Goal: Find specific page/section: Find specific page/section

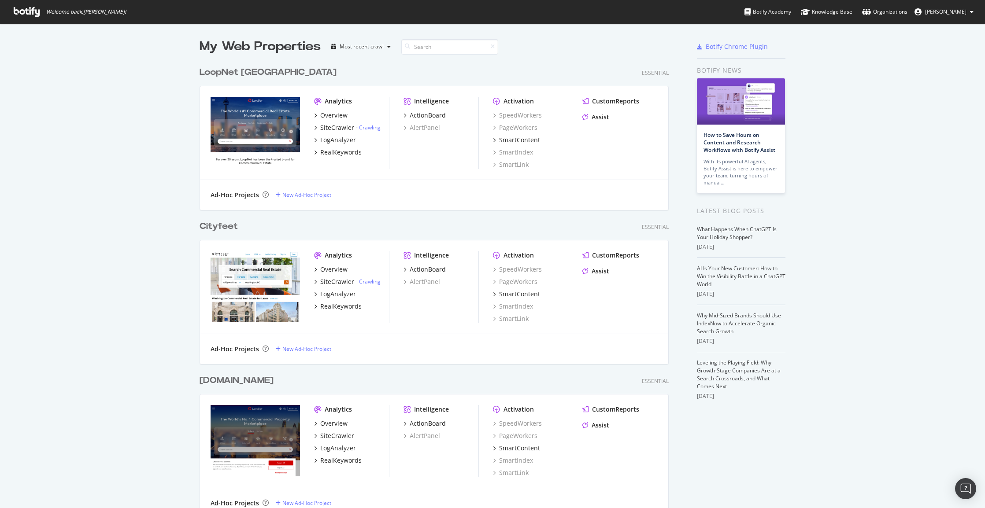
drag, startPoint x: 173, startPoint y: 360, endPoint x: 178, endPoint y: 132, distance: 228.3
click at [452, 52] on input at bounding box center [449, 46] width 97 height 15
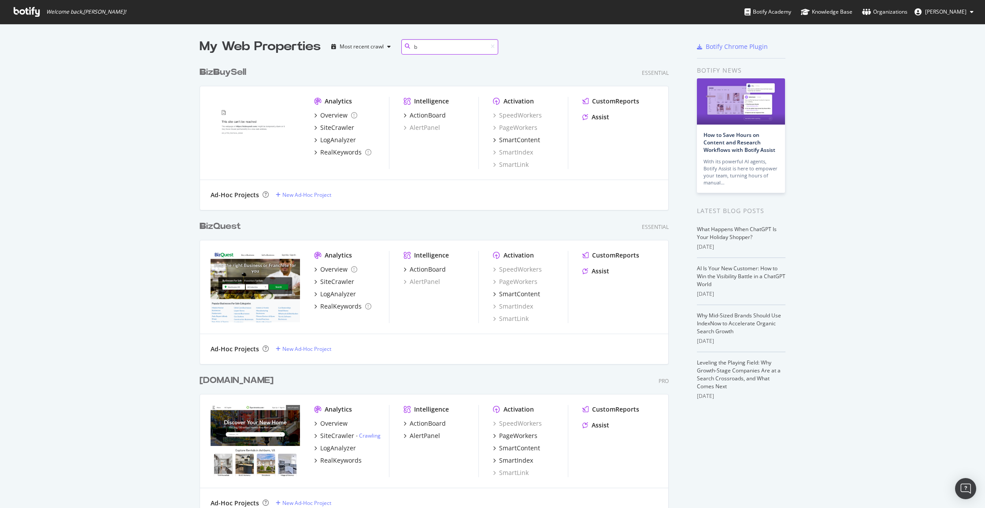
scroll to position [675, 470]
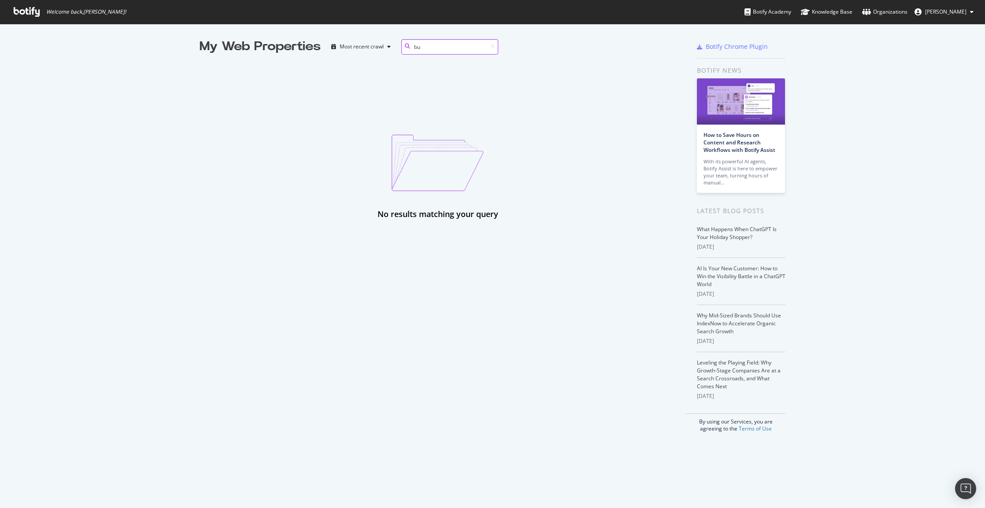
type input "b"
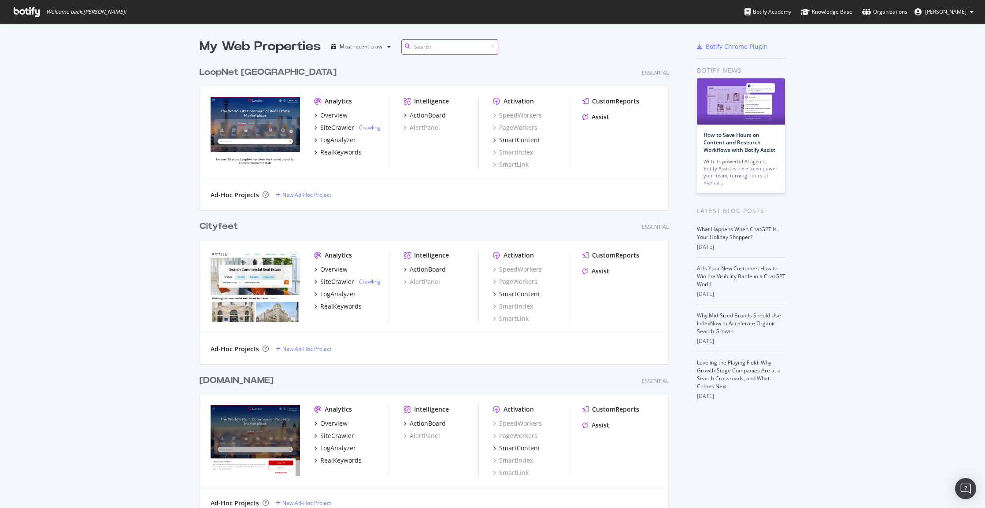
scroll to position [2178, 470]
click at [604, 46] on div "My Web Properties Most recent crawl" at bounding box center [408, 47] width 417 height 18
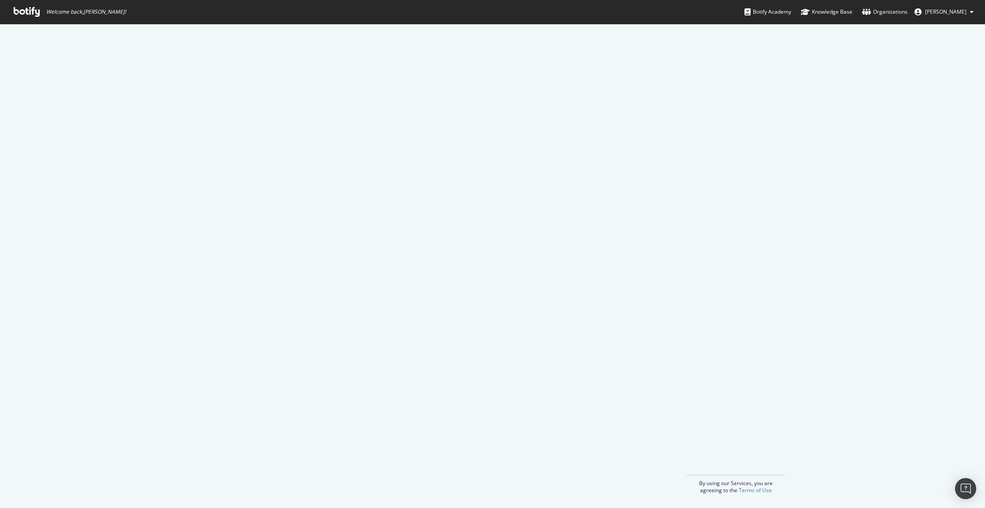
scroll to position [0, 0]
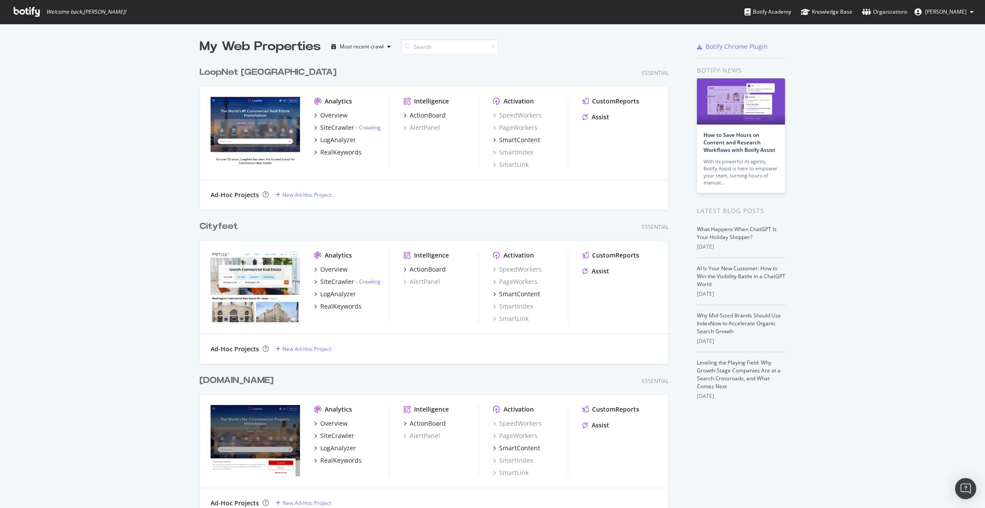
drag, startPoint x: 793, startPoint y: 455, endPoint x: 791, endPoint y: 223, distance: 231.8
